Goal: Task Accomplishment & Management: Manage account settings

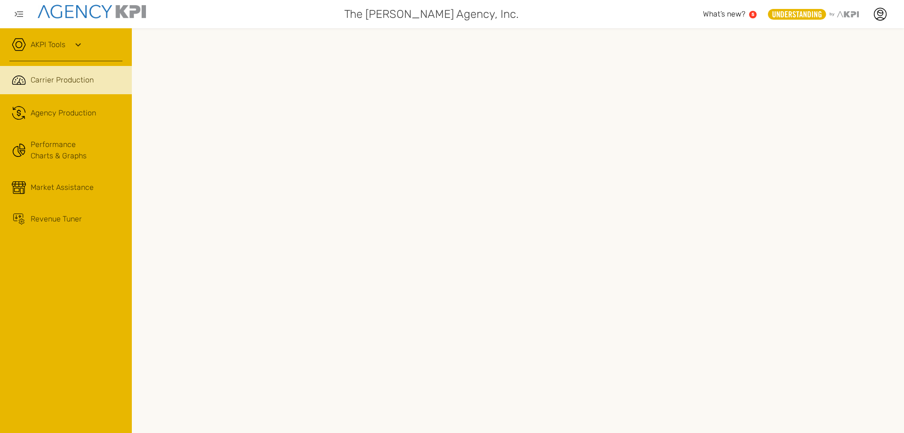
click at [79, 45] on icon at bounding box center [77, 44] width 5 height 3
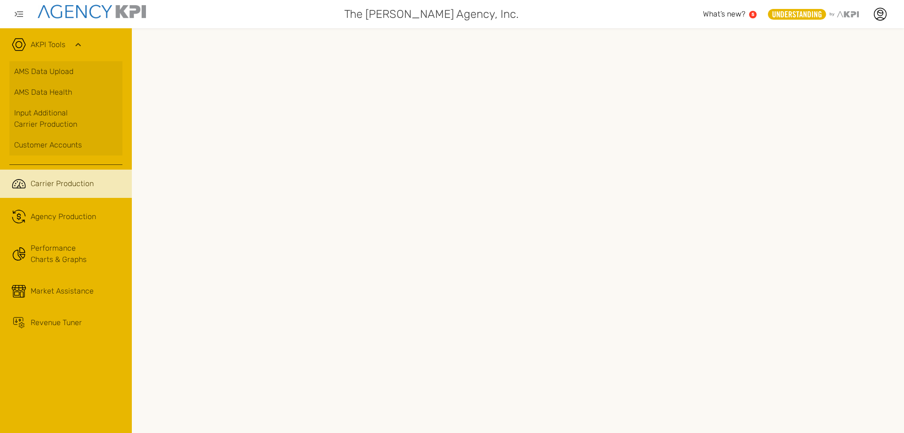
click at [79, 45] on icon at bounding box center [78, 44] width 11 height 11
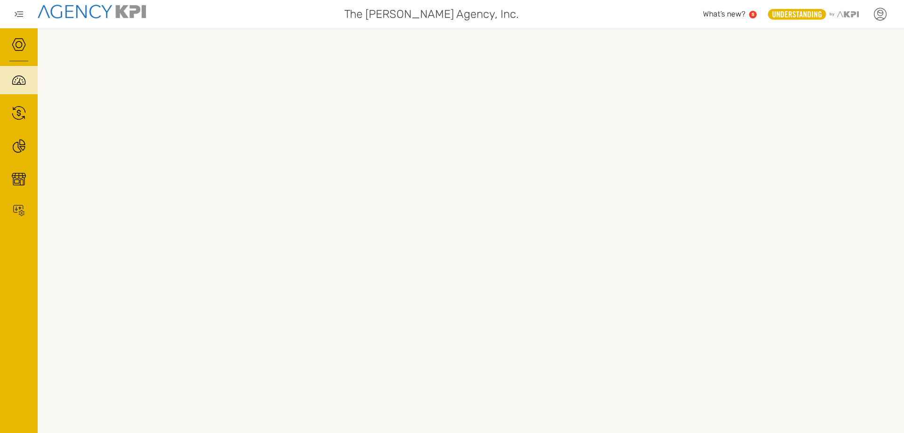
click at [879, 18] on icon at bounding box center [880, 14] width 14 height 14
click at [820, 96] on link "Log Out" at bounding box center [811, 96] width 23 height 8
